Goal: Navigation & Orientation: Find specific page/section

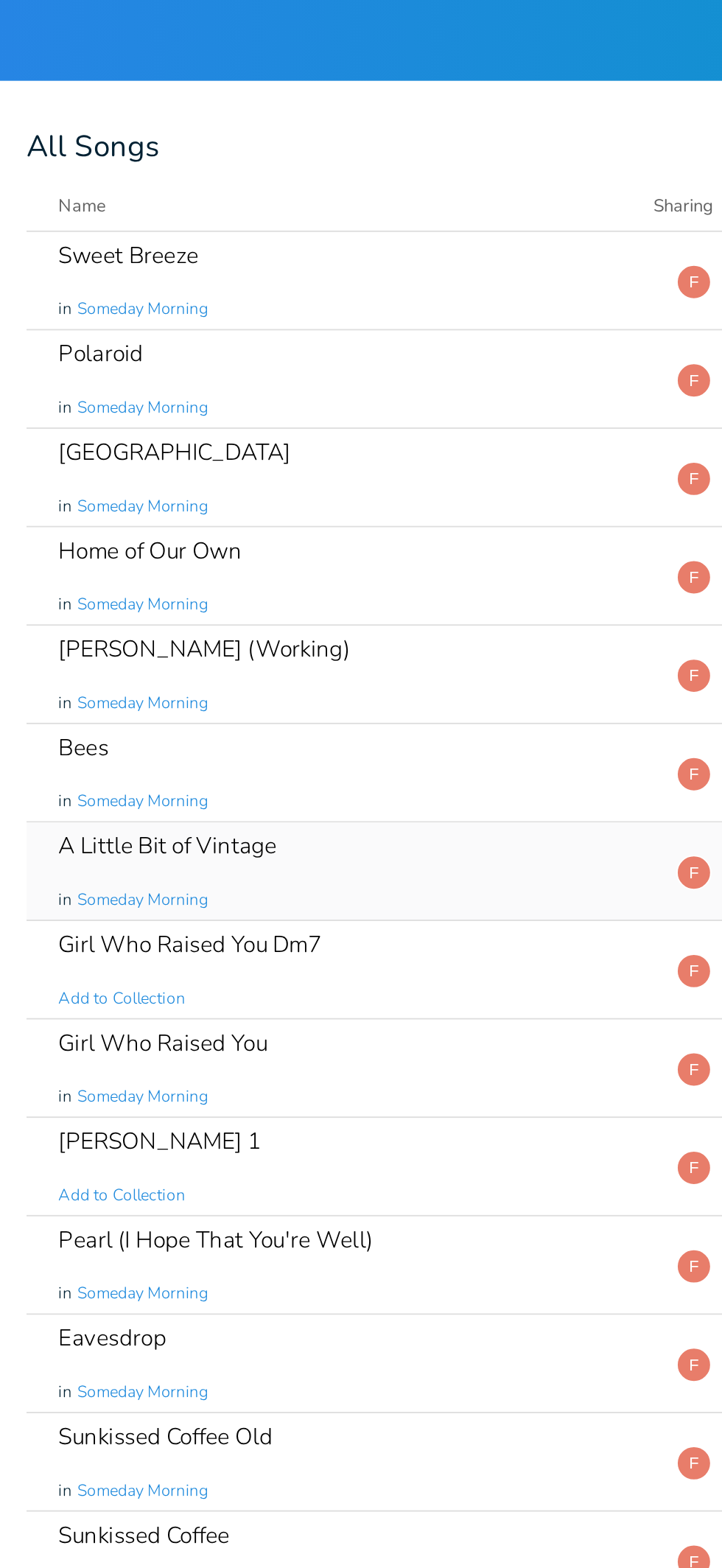
click at [422, 482] on div "A Little Bit of Vintage in Someday Morning" at bounding box center [383, 476] width 320 height 53
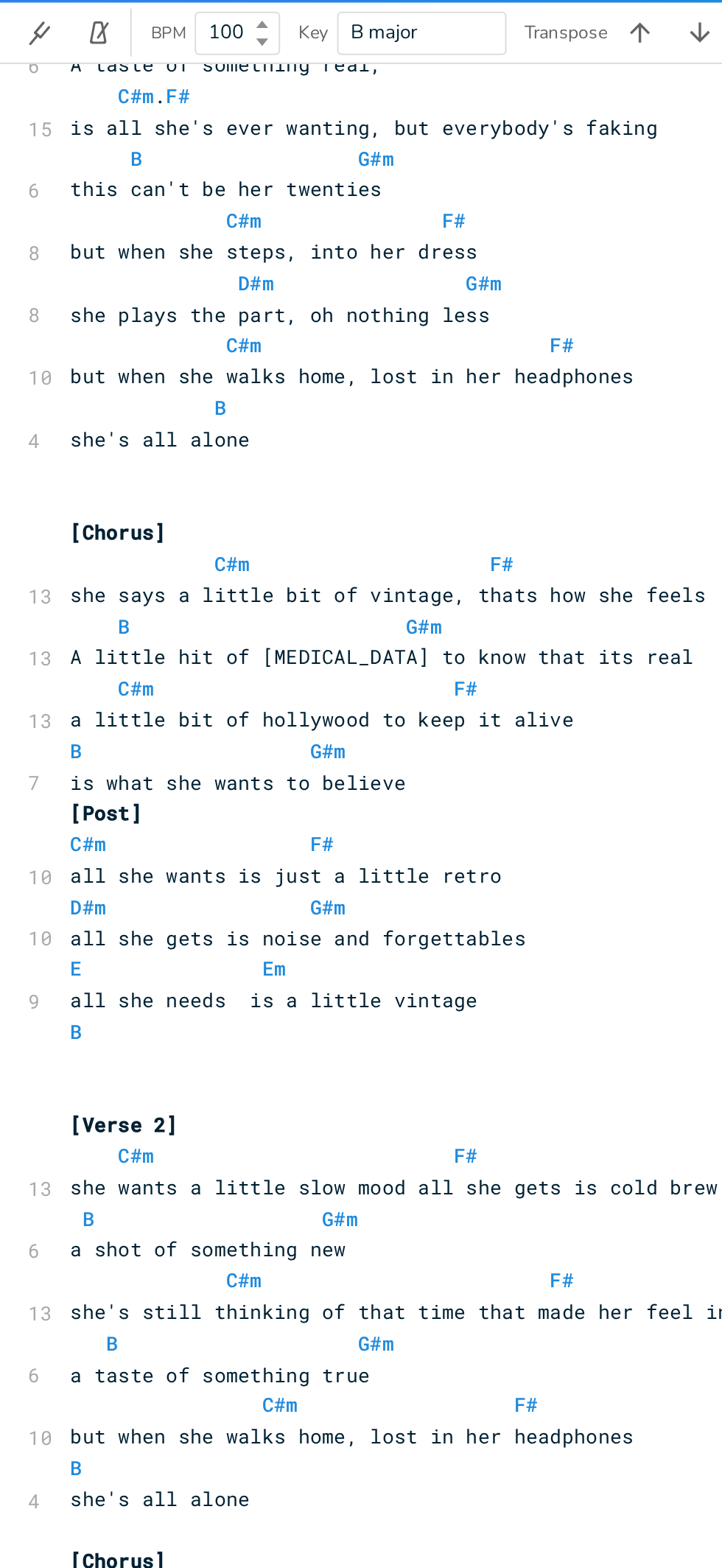
scroll to position [148, 0]
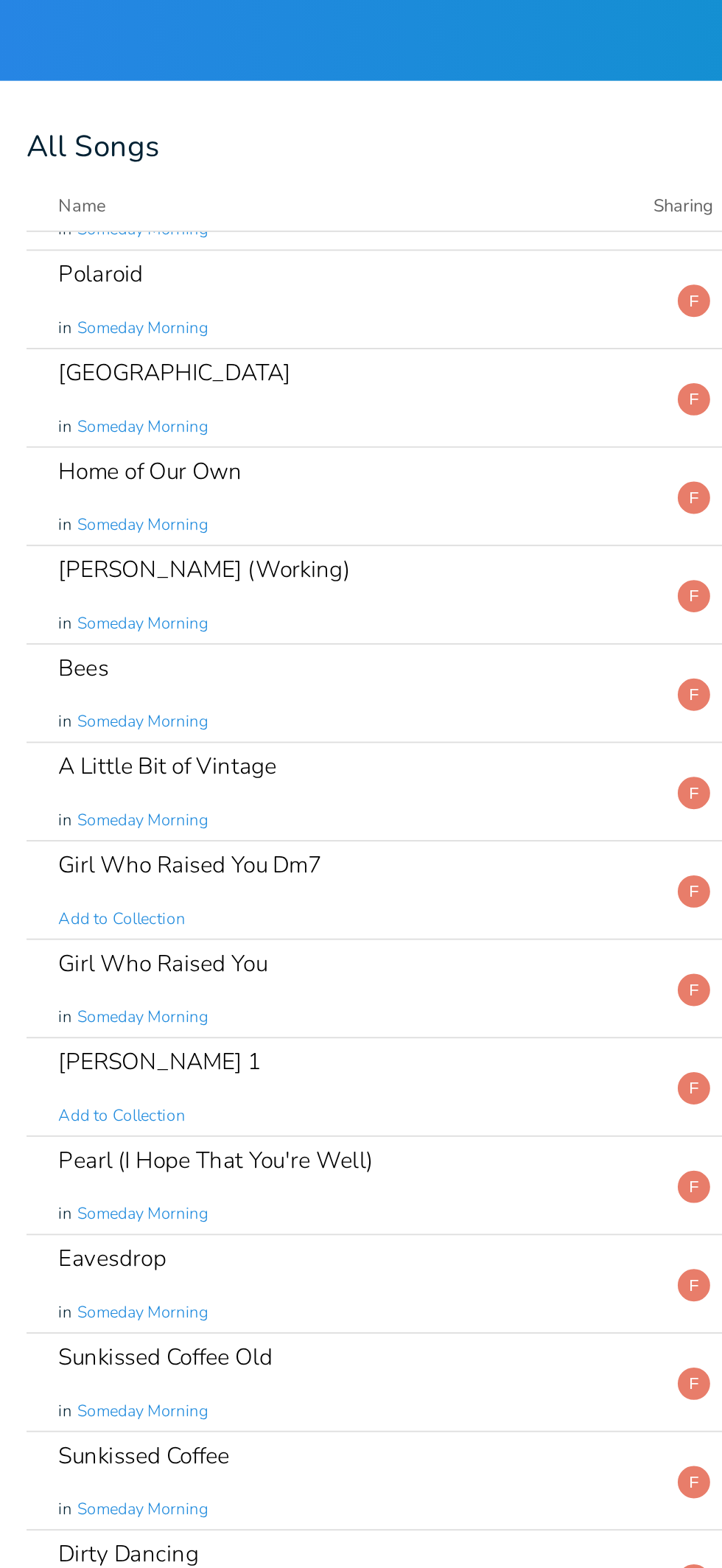
scroll to position [44, 0]
click at [332, 436] on div "A Little Bit of Vintage in Someday Morning" at bounding box center [383, 432] width 320 height 53
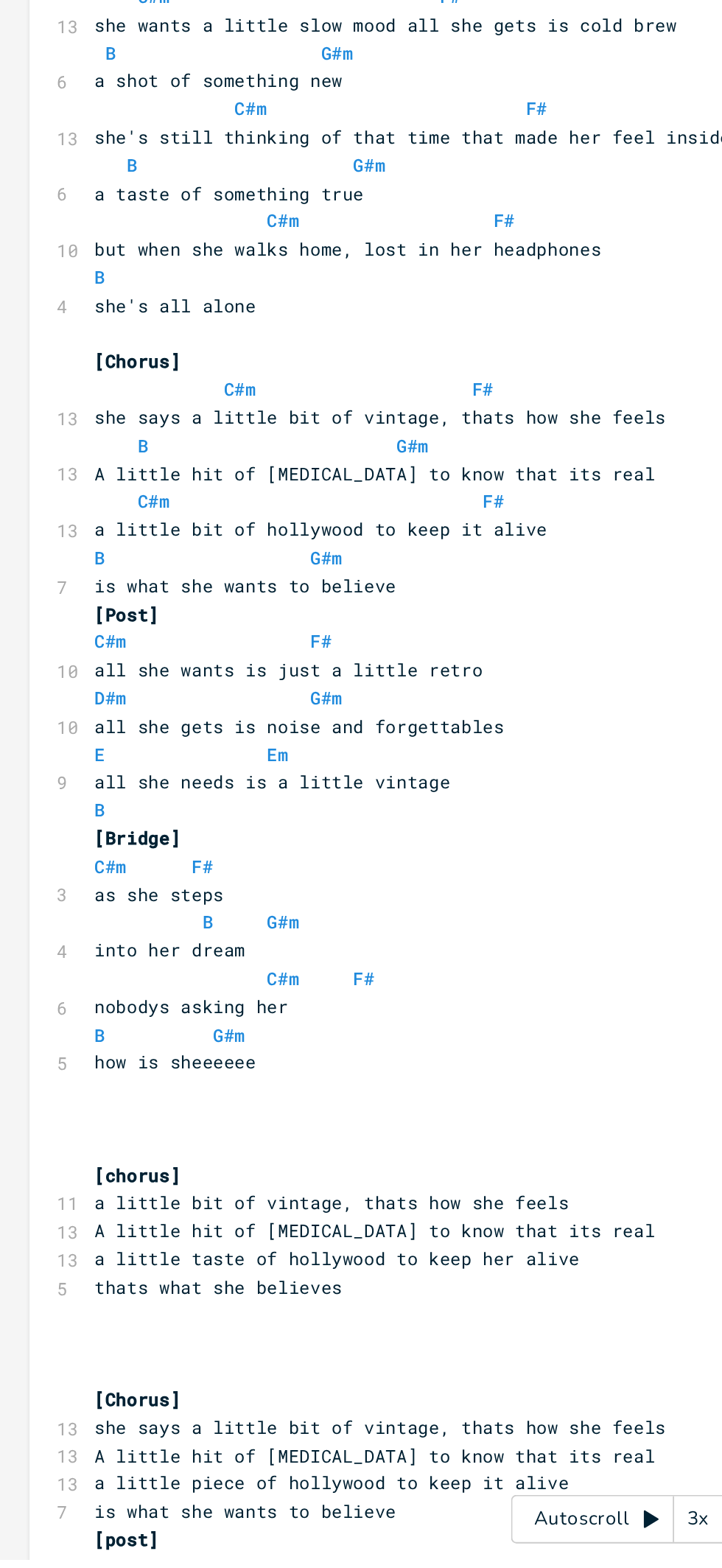
scroll to position [96, 0]
